Goal: Information Seeking & Learning: Check status

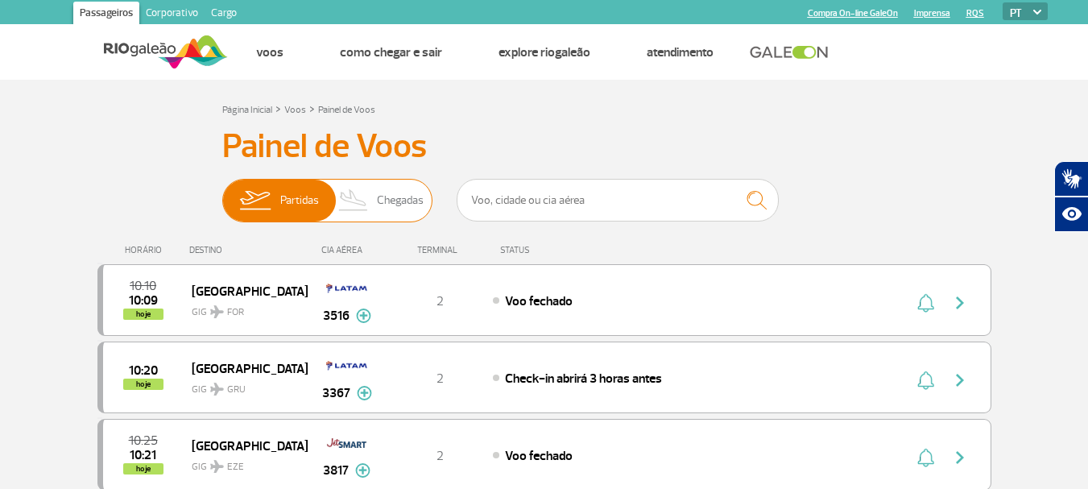
click at [286, 202] on span "Partidas" at bounding box center [299, 201] width 39 height 42
click at [222, 193] on input "Partidas Chegadas" at bounding box center [222, 193] width 0 height 0
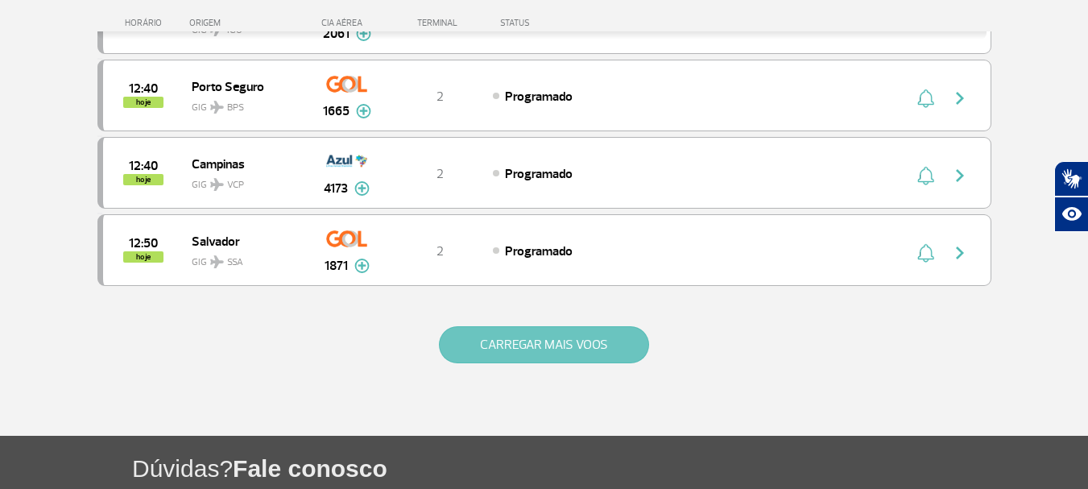
scroll to position [1531, 0]
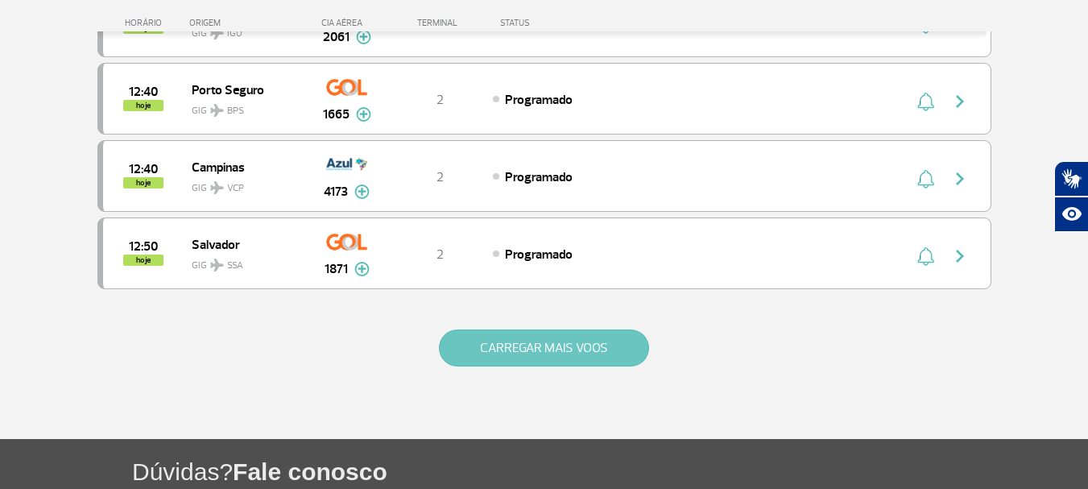
click at [557, 349] on button "CARREGAR MAIS VOOS" at bounding box center [544, 347] width 210 height 37
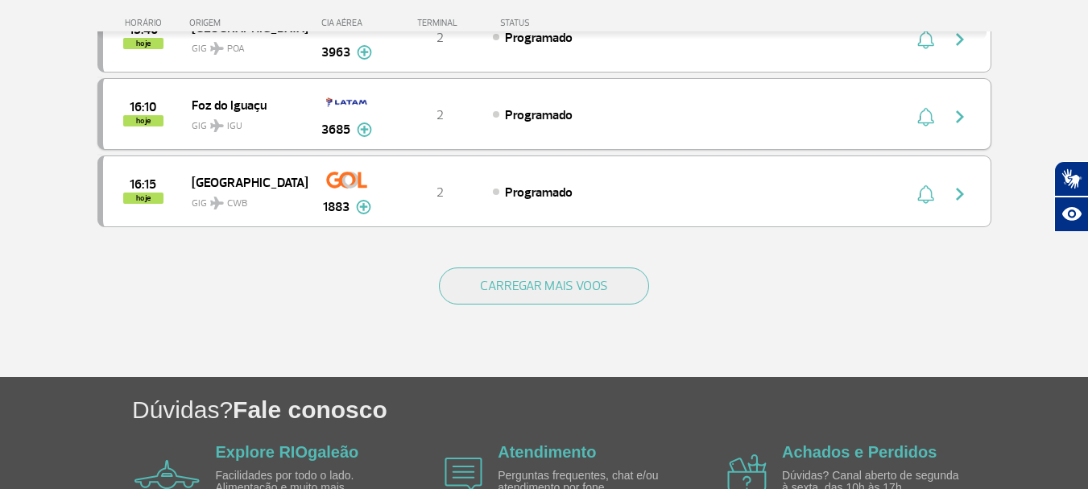
scroll to position [3142, 0]
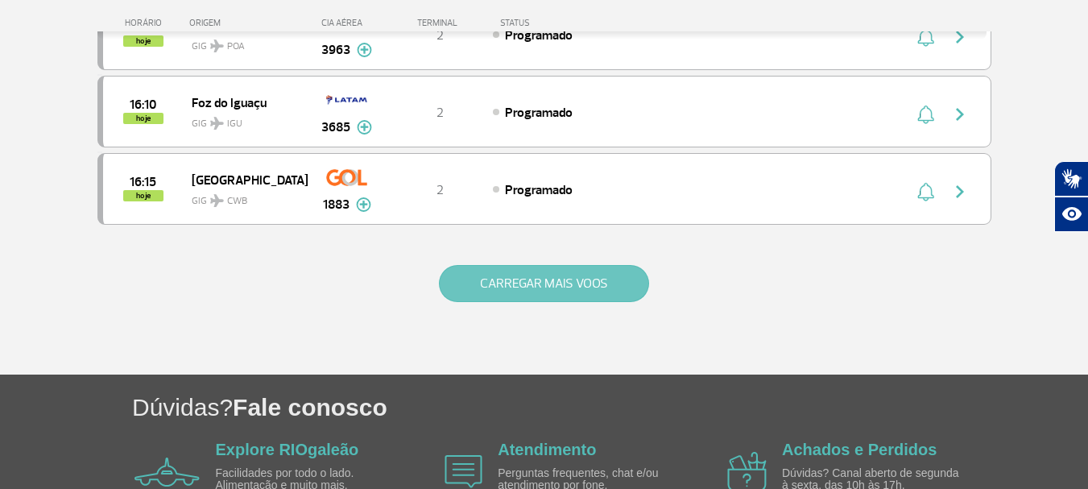
click at [541, 284] on button "CARREGAR MAIS VOOS" at bounding box center [544, 283] width 210 height 37
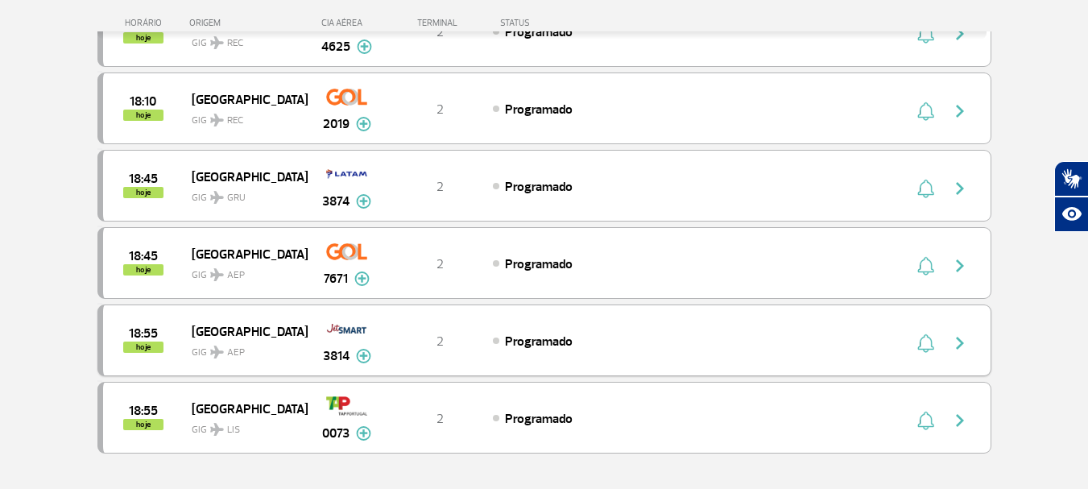
scroll to position [4511, 0]
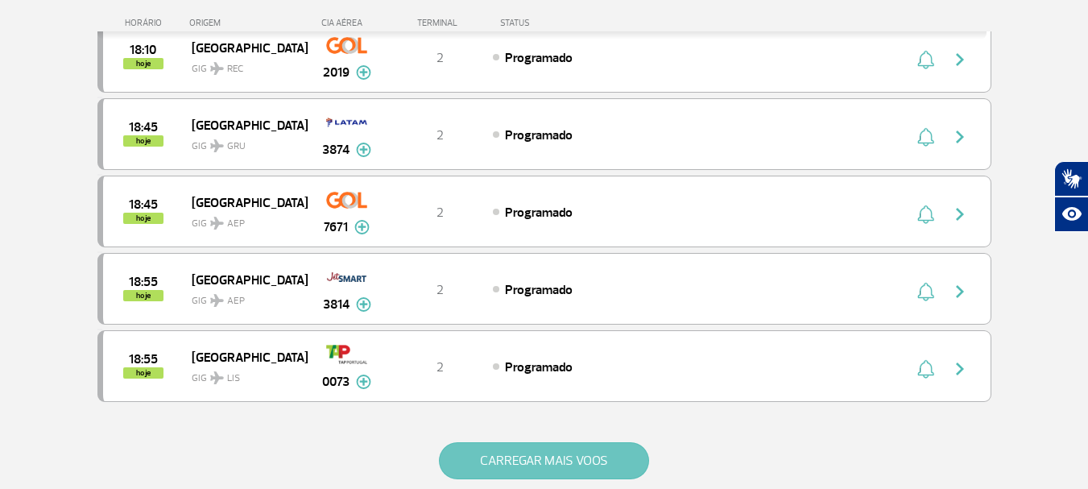
click at [532, 456] on button "CARREGAR MAIS VOOS" at bounding box center [544, 460] width 210 height 37
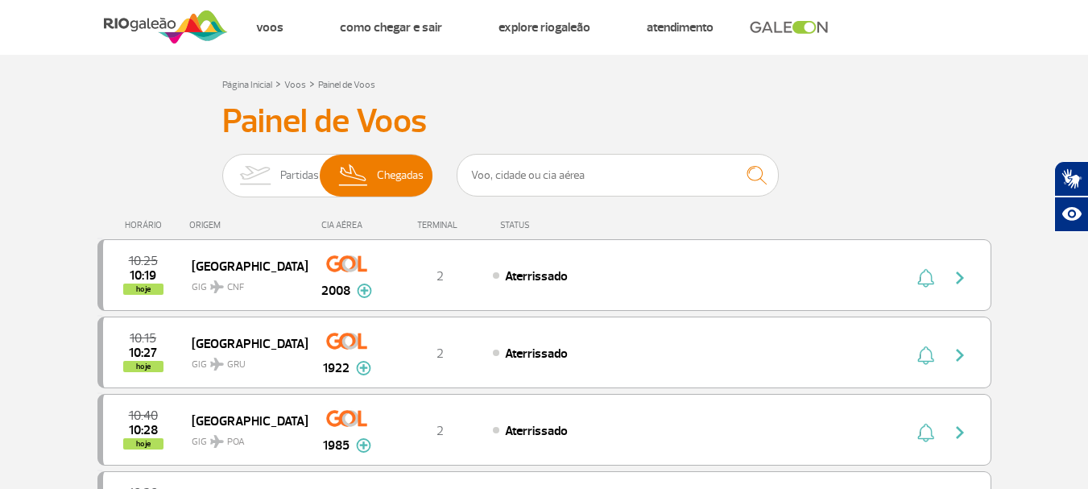
scroll to position [0, 0]
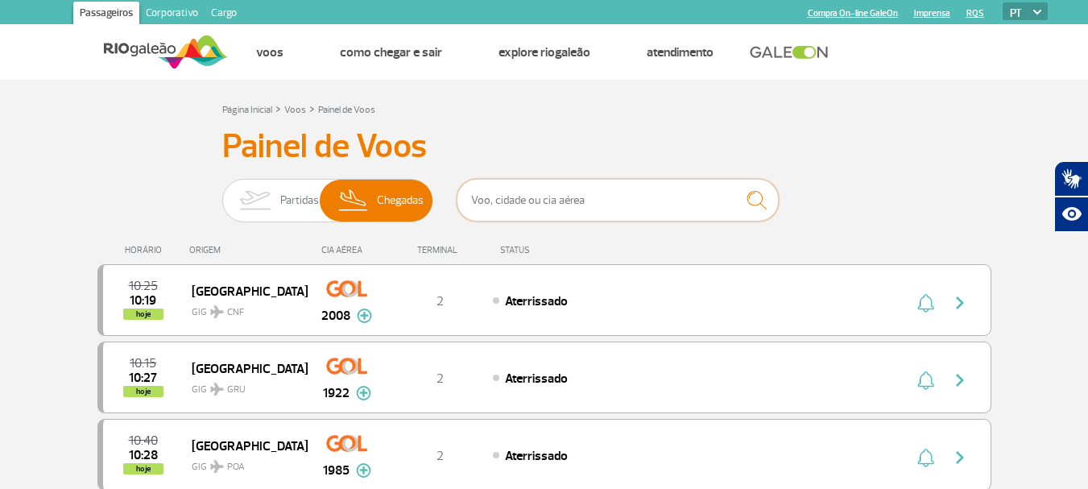
click at [522, 205] on input "text" at bounding box center [618, 200] width 322 height 43
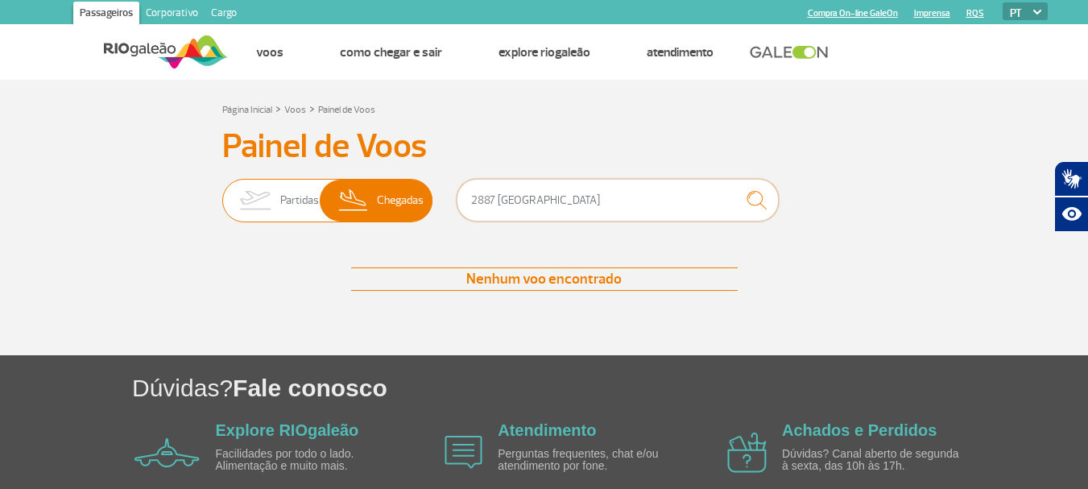
drag, startPoint x: 582, startPoint y: 208, endPoint x: 417, endPoint y: 205, distance: 165.2
click at [417, 205] on div "Partidas [STREET_ADDRESS]" at bounding box center [544, 203] width 644 height 48
type input "[GEOGRAPHIC_DATA]"
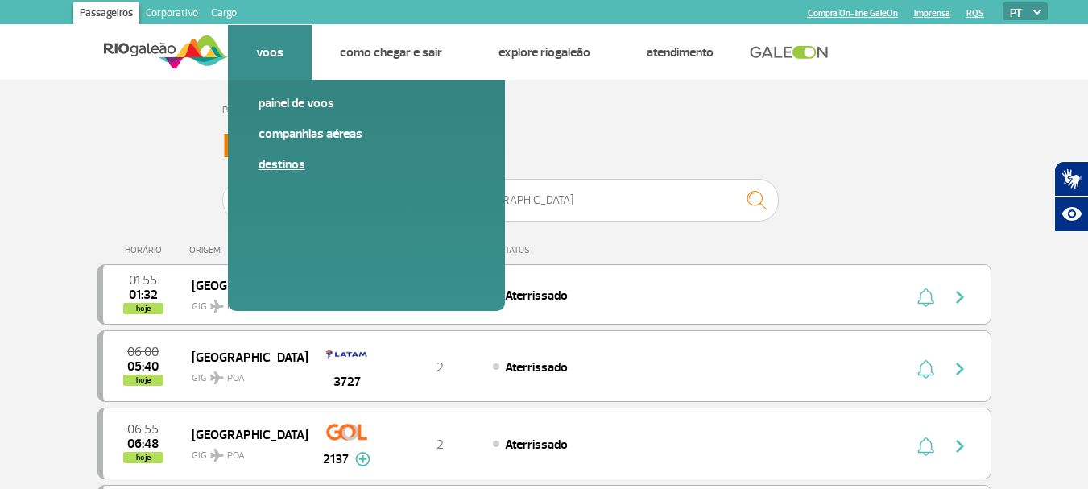
click at [289, 165] on link "Destinos" at bounding box center [367, 164] width 216 height 18
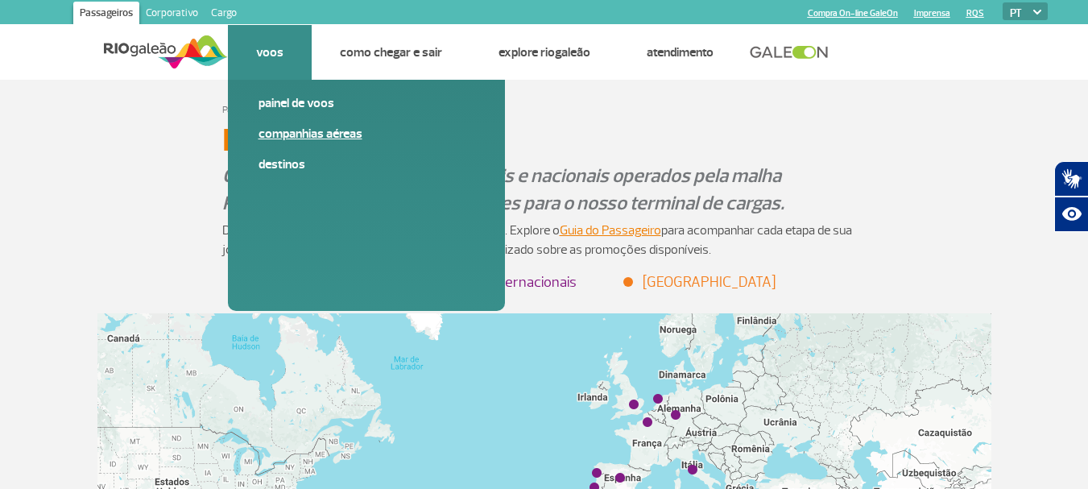
click at [307, 135] on link "Companhias Aéreas" at bounding box center [367, 134] width 216 height 18
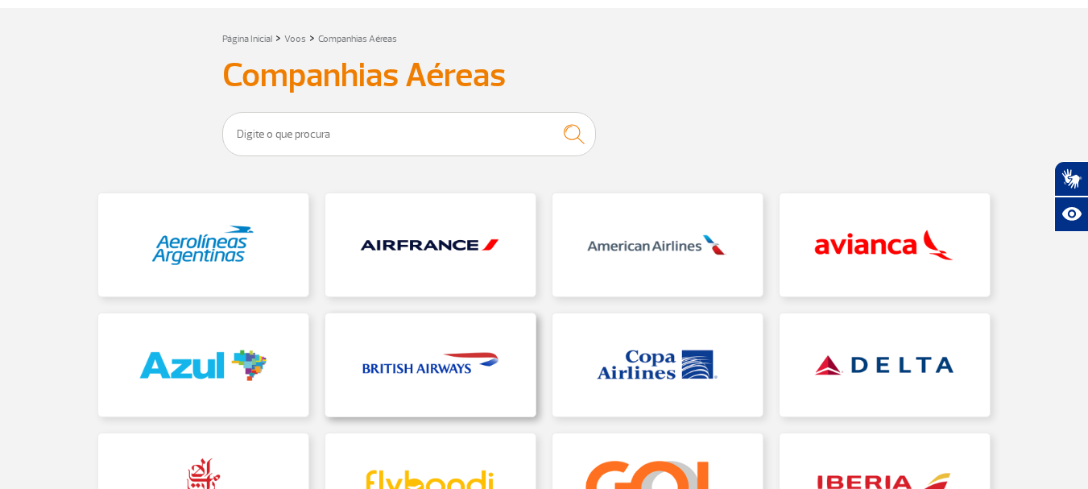
scroll to position [81, 0]
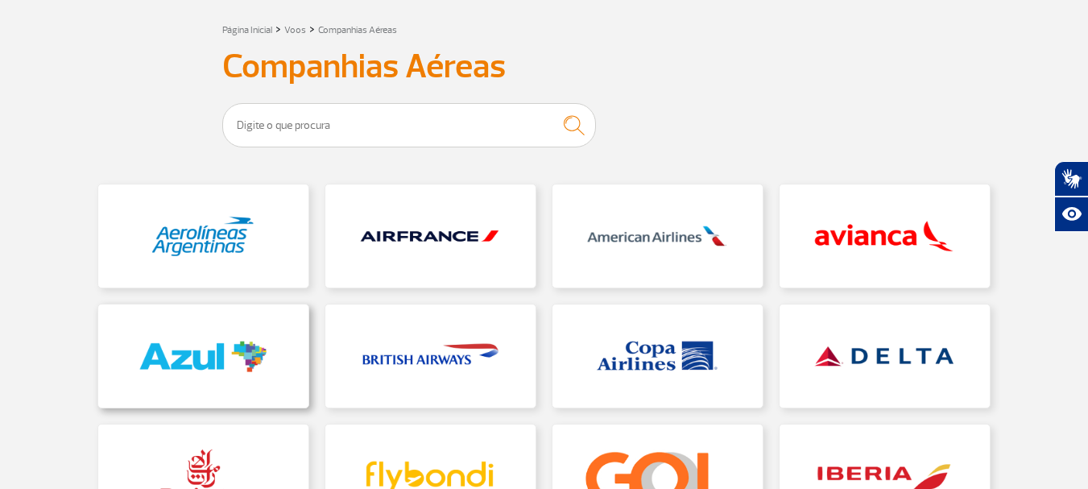
click at [204, 353] on link at bounding box center [203, 356] width 210 height 103
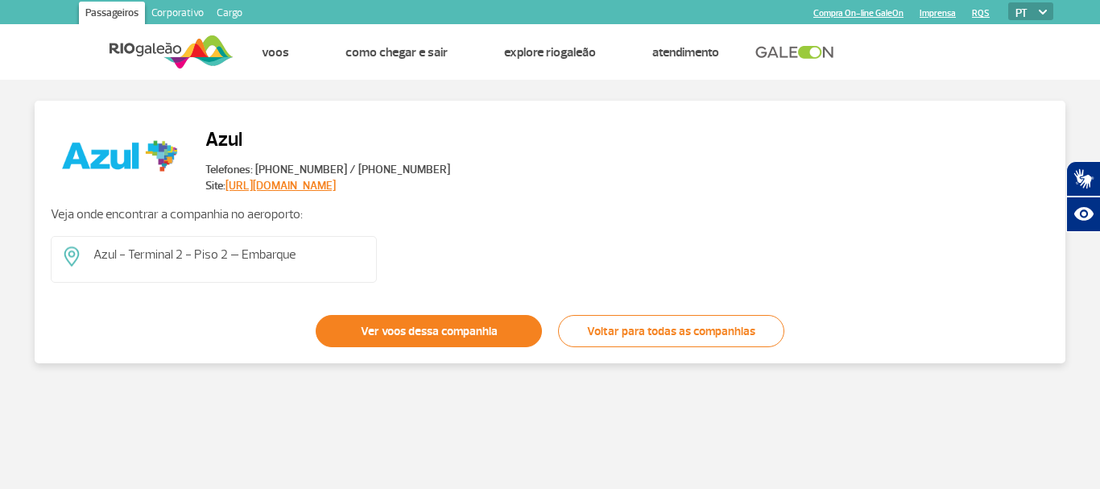
click at [425, 333] on link "Ver voos dessa companhia" at bounding box center [429, 331] width 226 height 32
